Goal: Obtain resource: Obtain resource

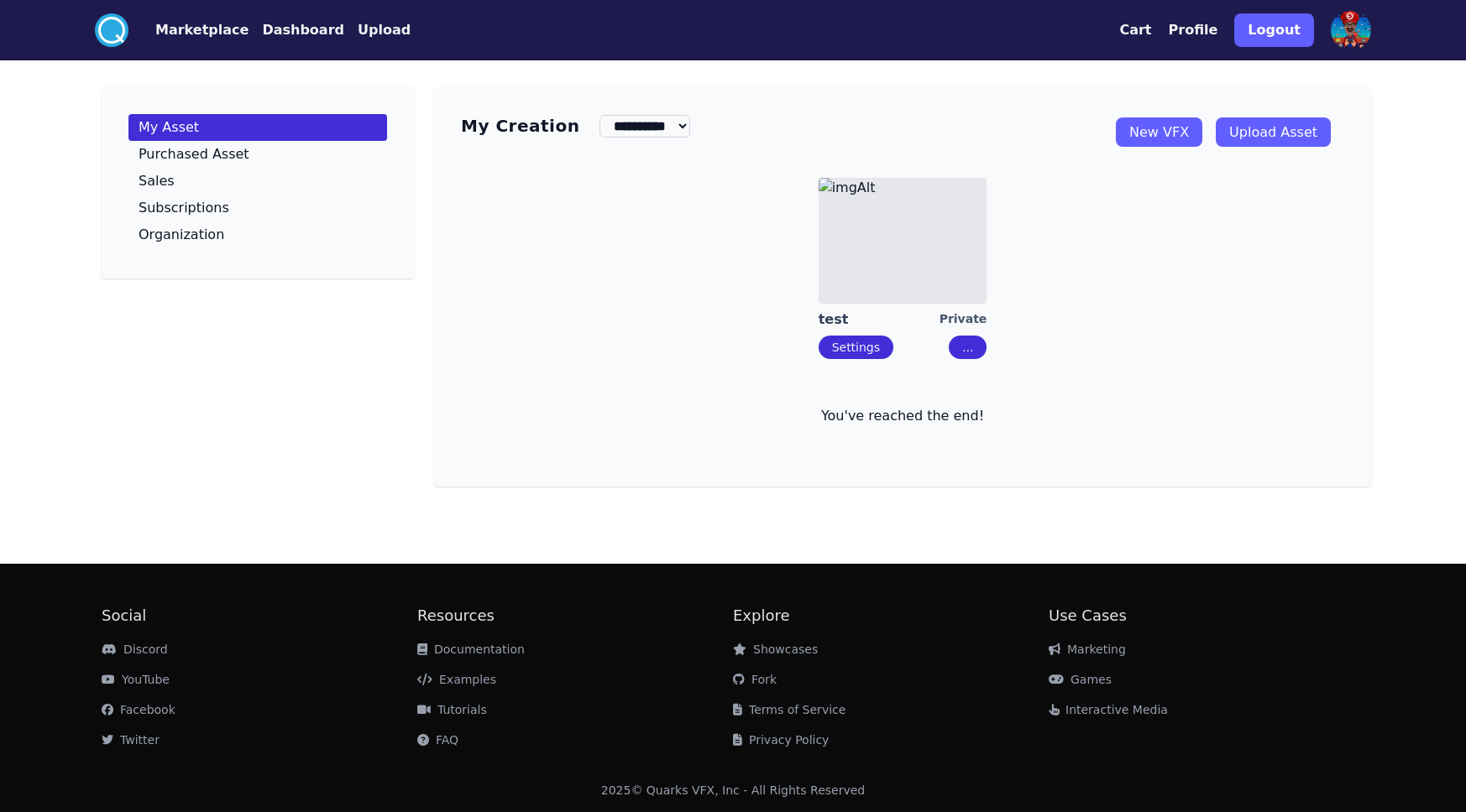
click at [1189, 134] on link "New VFX" at bounding box center [1159, 133] width 87 height 29
click at [167, 21] on button "Marketplace" at bounding box center [202, 30] width 94 height 20
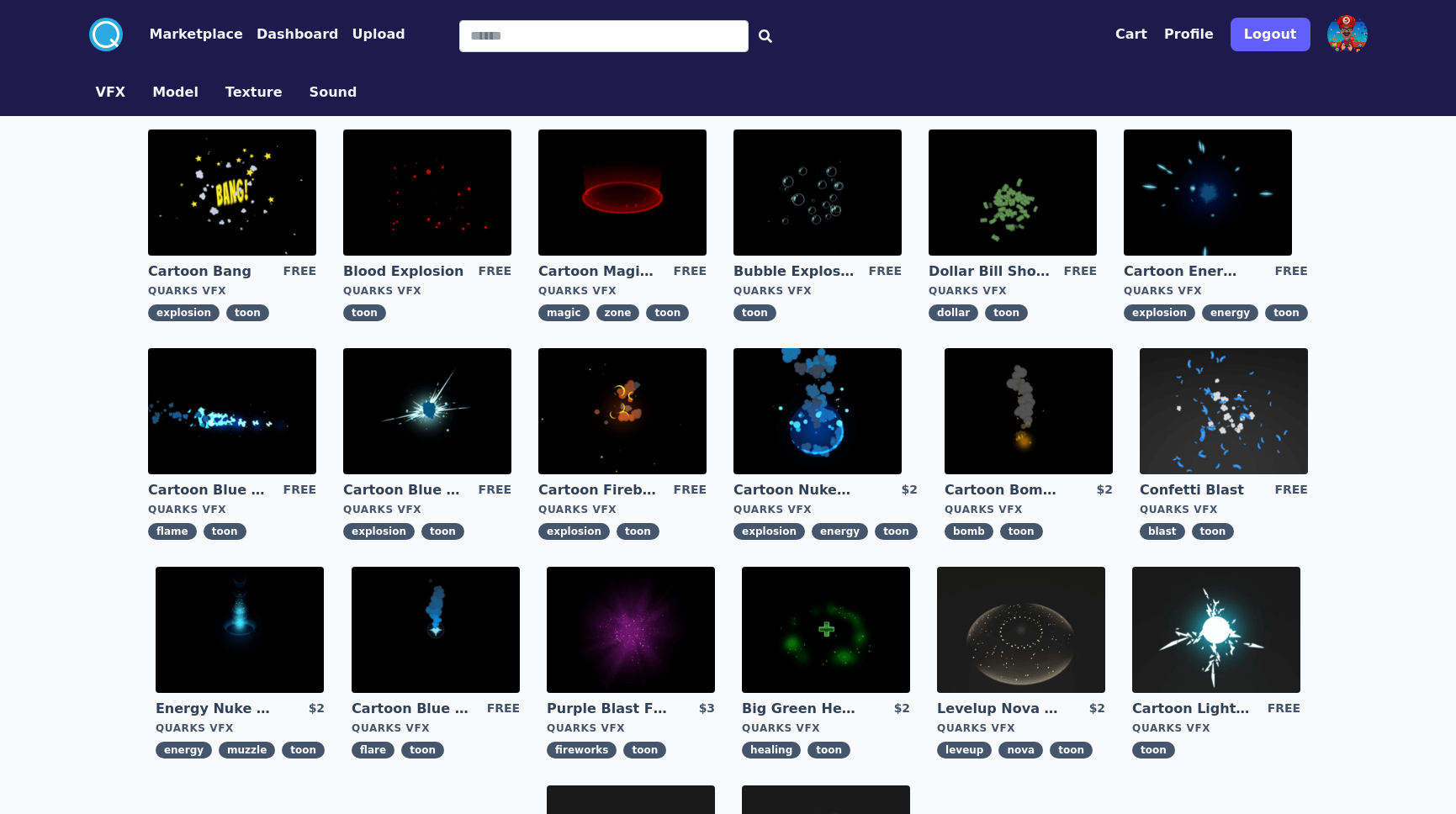
click at [607, 228] on img at bounding box center [622, 193] width 168 height 126
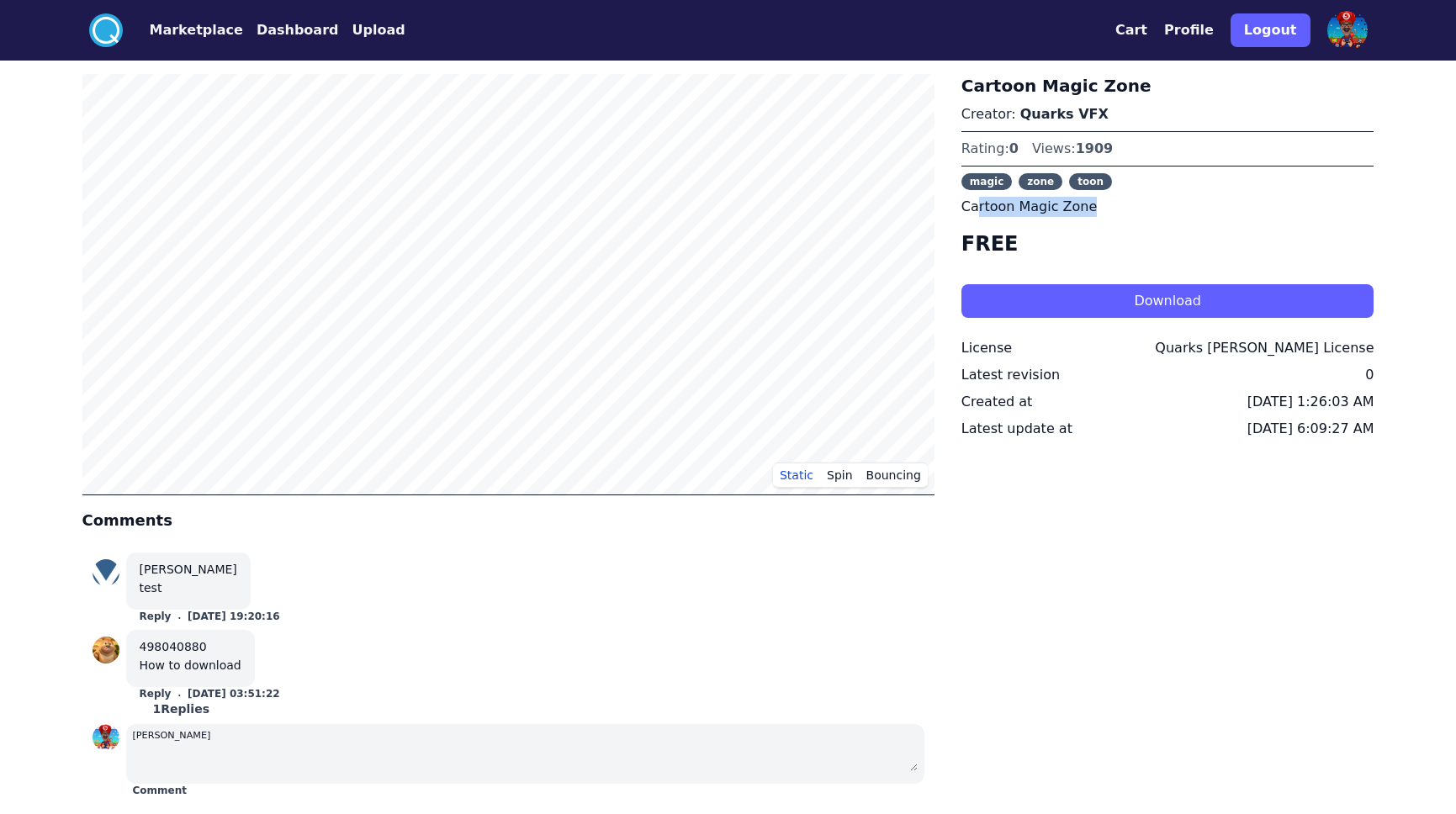
drag, startPoint x: 978, startPoint y: 204, endPoint x: 1116, endPoint y: 207, distance: 138.0
click at [1116, 207] on p "Cartoon Magic Zone" at bounding box center [1168, 206] width 413 height 21
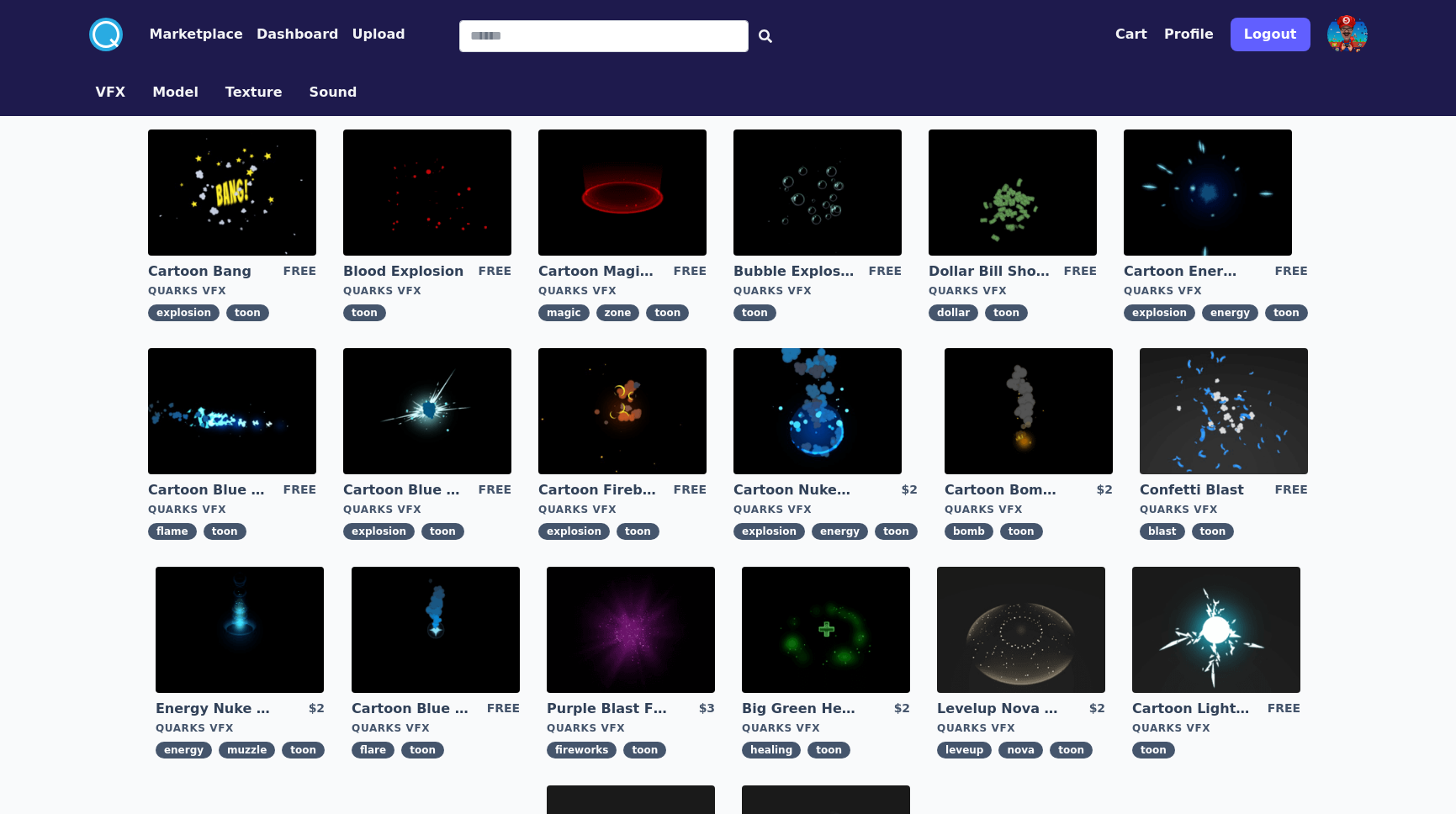
click at [1023, 668] on img at bounding box center [1021, 629] width 168 height 126
